Goal: Register for event/course

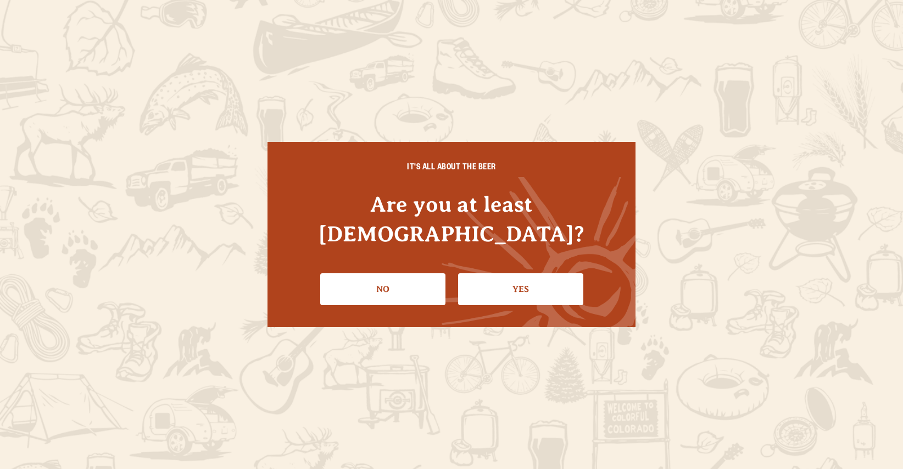
click at [545, 277] on link "Yes" at bounding box center [520, 289] width 125 height 32
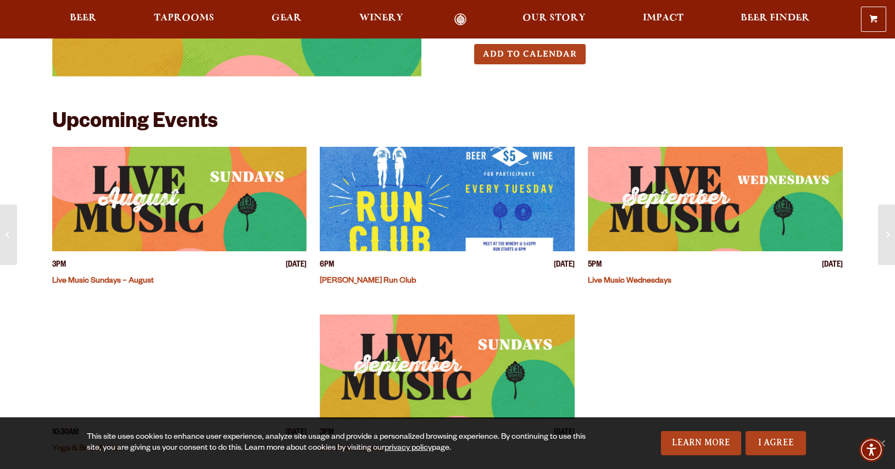
scroll to position [177, 0]
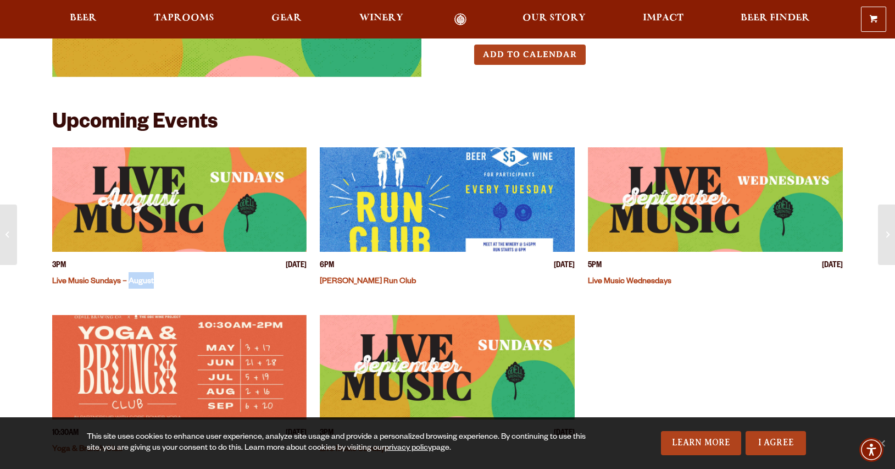
drag, startPoint x: 162, startPoint y: 281, endPoint x: 127, endPoint y: 281, distance: 35.2
click at [129, 281] on h4 "Live Music Sundays – August" at bounding box center [179, 280] width 255 height 16
click at [126, 210] on img "View event details" at bounding box center [179, 199] width 255 height 104
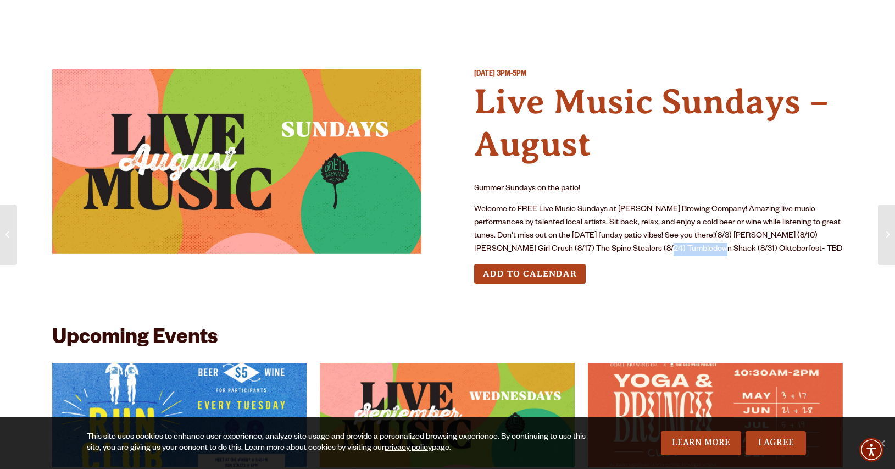
drag, startPoint x: 599, startPoint y: 247, endPoint x: 668, endPoint y: 255, distance: 69.7
click at [655, 254] on p "Welcome to FREE Live Music Sundays at [PERSON_NAME] Brewing Company! Amazing li…" at bounding box center [658, 229] width 369 height 53
click at [668, 255] on p "Welcome to FREE Live Music Sundays at [PERSON_NAME] Brewing Company! Amazing li…" at bounding box center [658, 229] width 369 height 53
drag, startPoint x: 750, startPoint y: 250, endPoint x: 679, endPoint y: 248, distance: 71.4
click at [679, 248] on p "Welcome to FREE Live Music Sundays at [PERSON_NAME] Brewing Company! Amazing li…" at bounding box center [658, 229] width 369 height 53
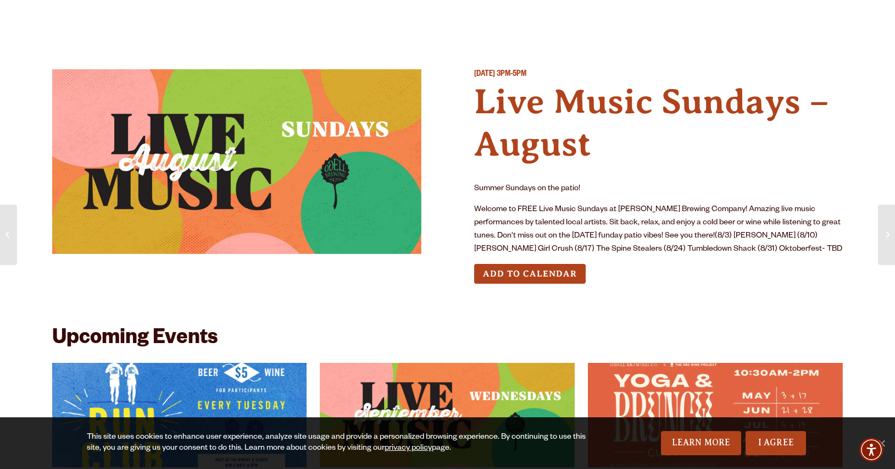
click at [672, 277] on div "Add to Calendar" at bounding box center [658, 274] width 369 height 20
